Goal: Check status

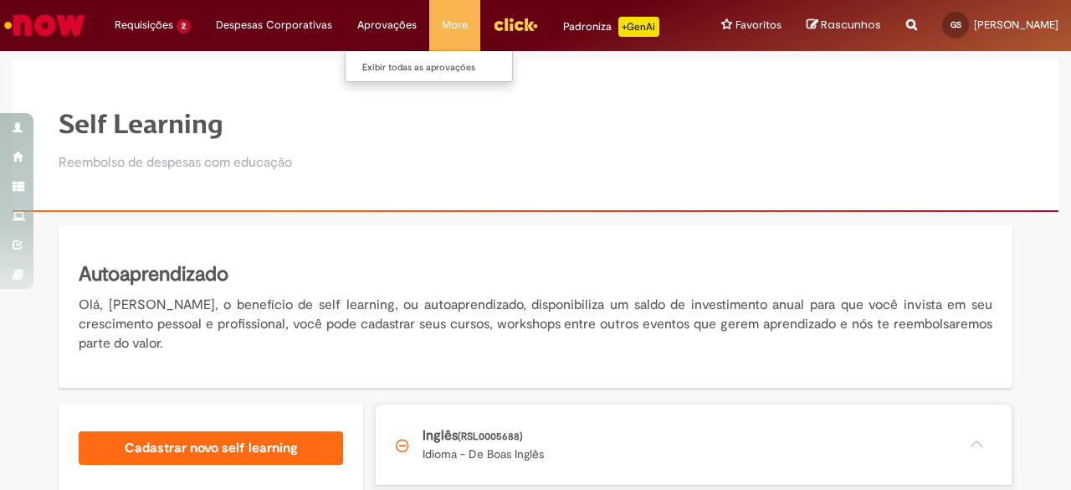
scroll to position [268, 0]
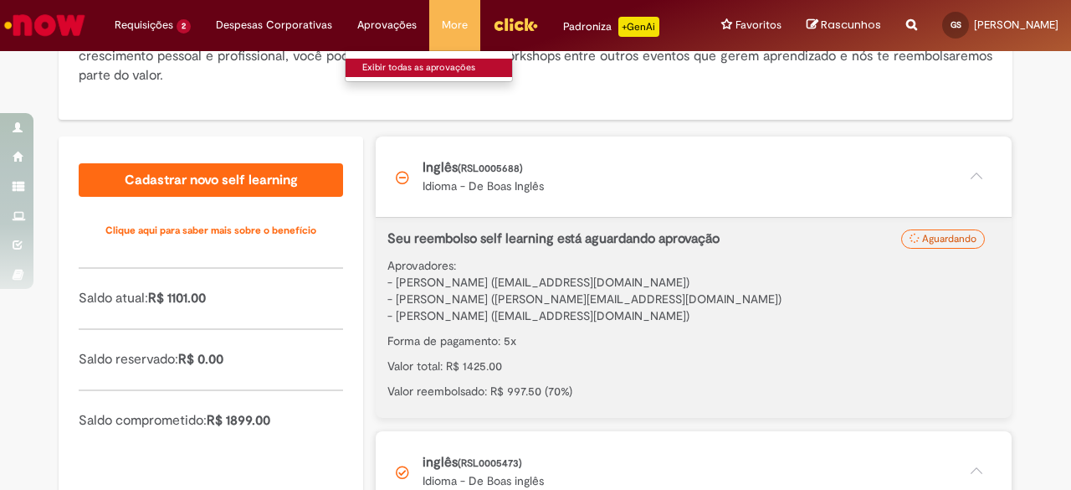
click at [371, 68] on link "Exibir todas as aprovações" at bounding box center [438, 68] width 184 height 18
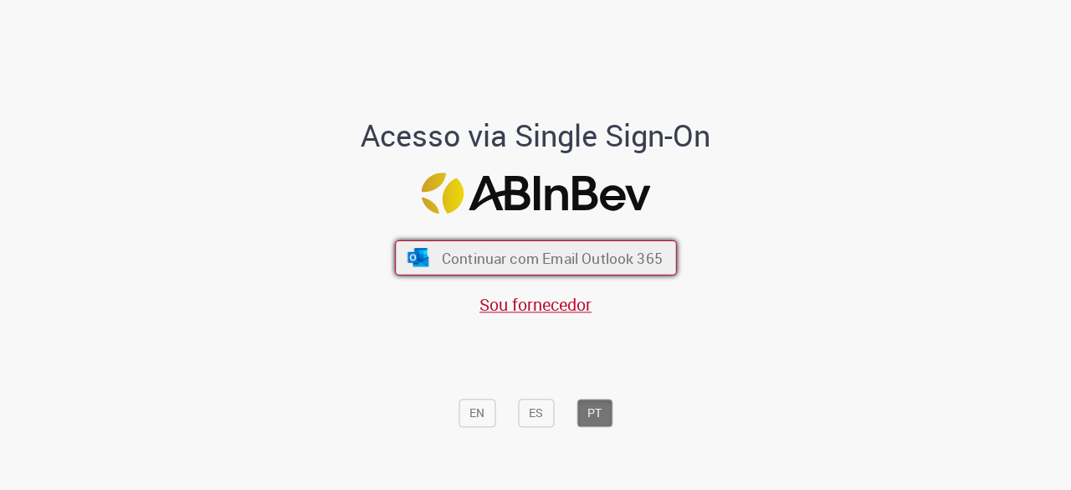
click at [425, 250] on button "Continuar com Email Outlook 365" at bounding box center [536, 257] width 282 height 35
click at [545, 244] on button "Continuar com Email Outlook 365" at bounding box center [536, 257] width 282 height 35
